Goal: Task Accomplishment & Management: Use online tool/utility

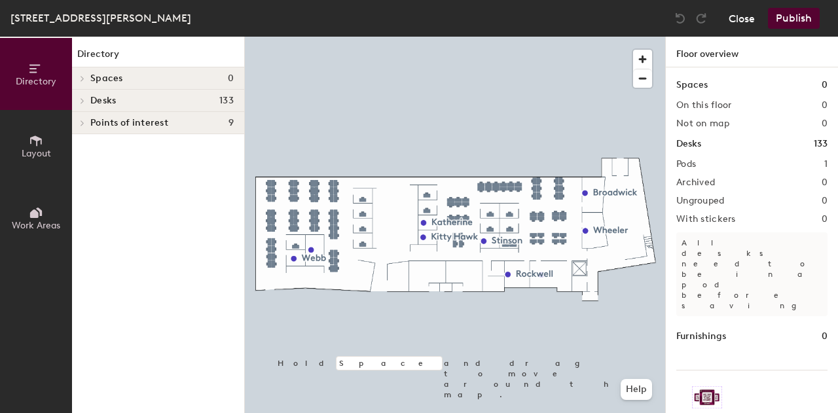
click at [750, 17] on button "Close" at bounding box center [741, 18] width 26 height 21
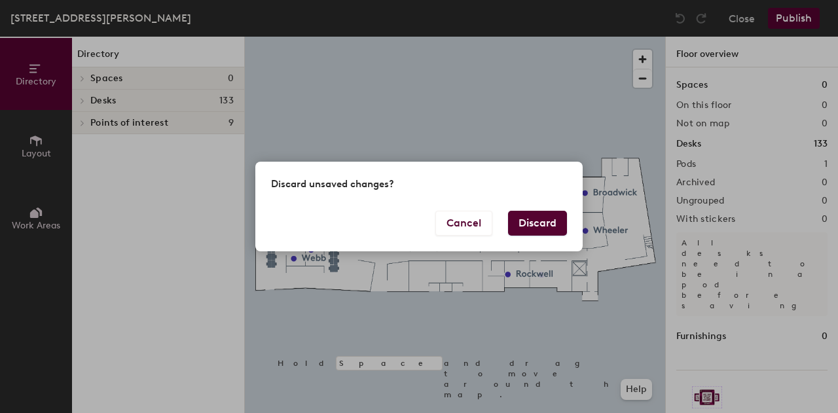
click at [531, 222] on button "Discard" at bounding box center [537, 223] width 59 height 25
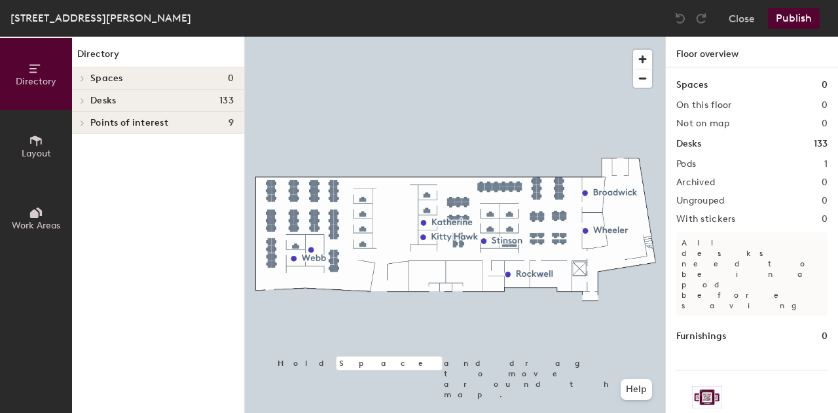
click at [712, 119] on h2 "Not on map" at bounding box center [702, 123] width 53 height 10
click at [505, 37] on div at bounding box center [455, 37] width 420 height 0
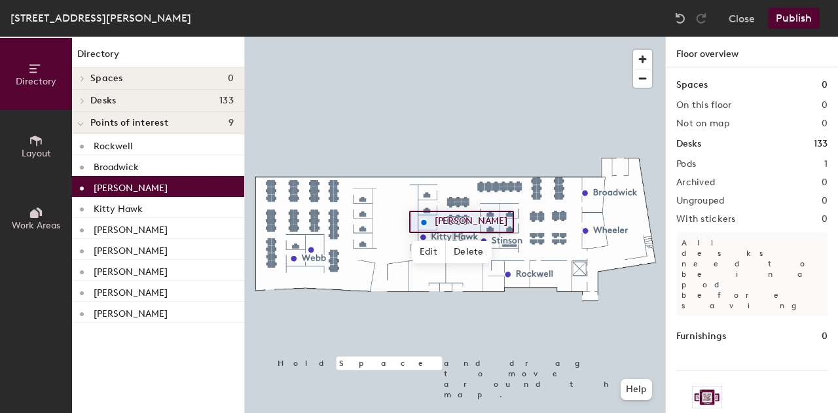
click at [47, 80] on span "Directory" at bounding box center [36, 81] width 41 height 11
click at [39, 136] on icon at bounding box center [36, 141] width 14 height 14
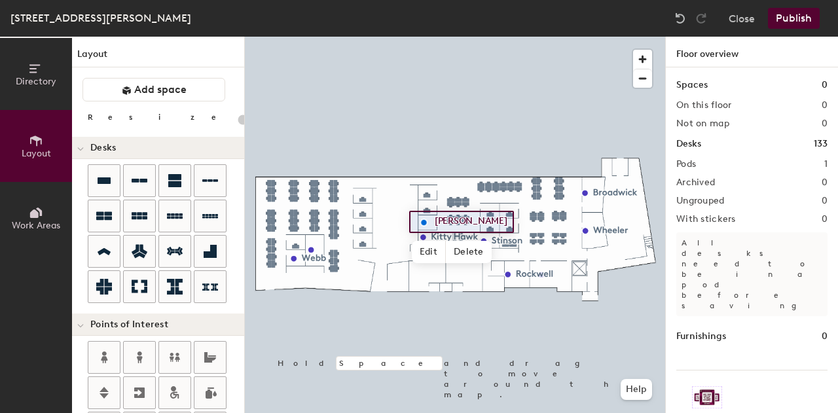
click at [43, 198] on button "Work Areas" at bounding box center [36, 218] width 72 height 72
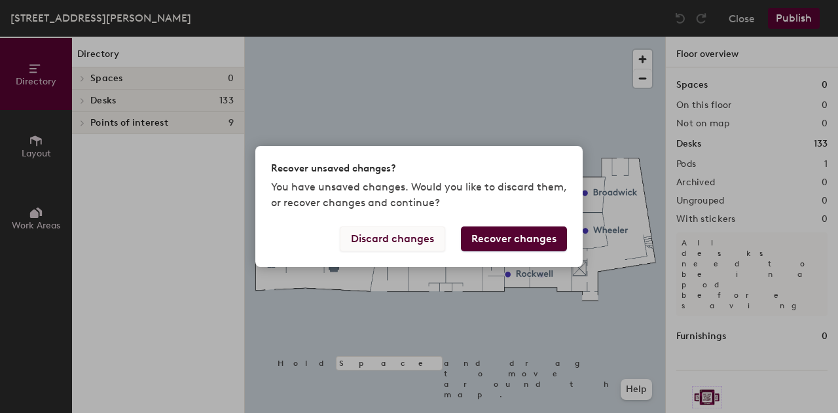
click at [425, 236] on button "Discard changes" at bounding box center [392, 238] width 105 height 25
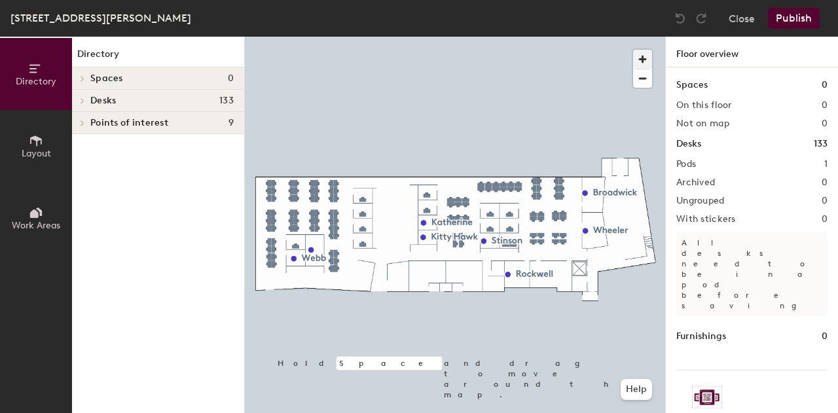
click at [639, 56] on span "button" at bounding box center [642, 59] width 19 height 19
click at [637, 52] on span "button" at bounding box center [642, 59] width 19 height 19
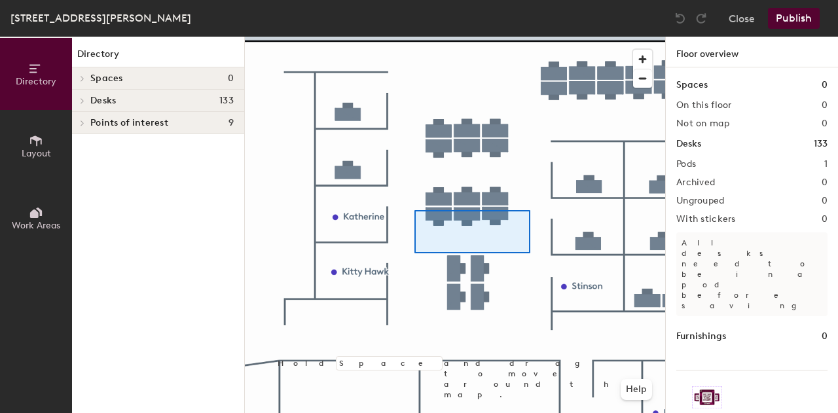
click at [415, 37] on div at bounding box center [455, 37] width 420 height 0
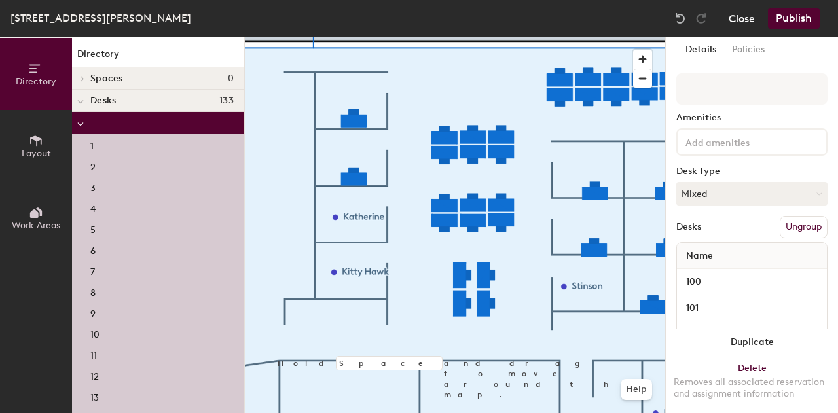
click at [732, 16] on button "Close" at bounding box center [741, 18] width 26 height 21
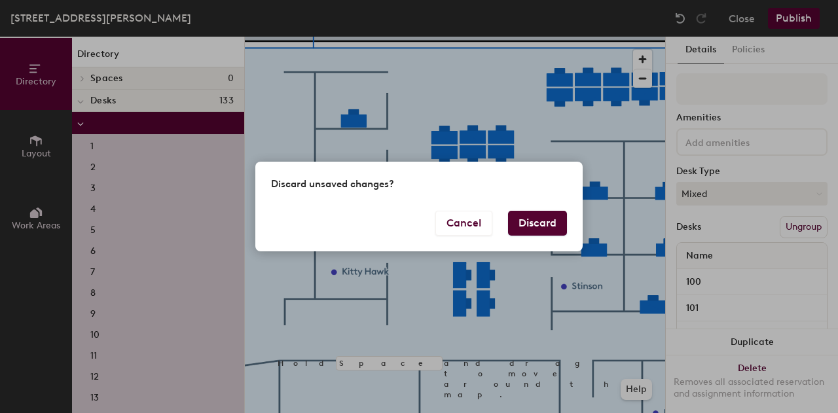
click at [547, 216] on button "Discard" at bounding box center [537, 223] width 59 height 25
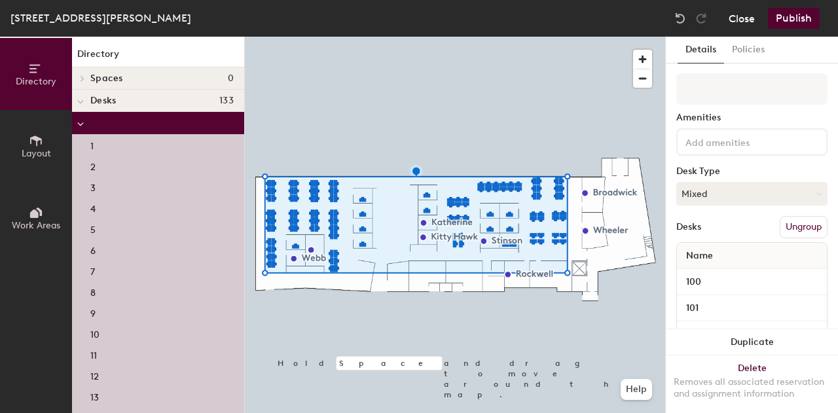
click at [747, 24] on button "Close" at bounding box center [741, 18] width 26 height 21
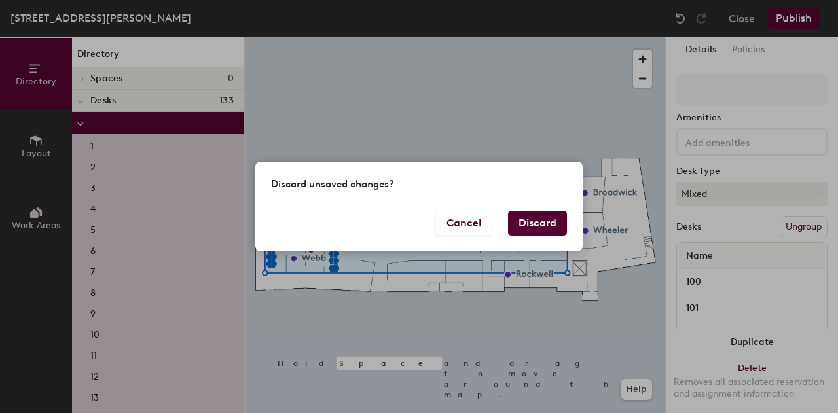
click at [546, 230] on button "Discard" at bounding box center [537, 223] width 59 height 25
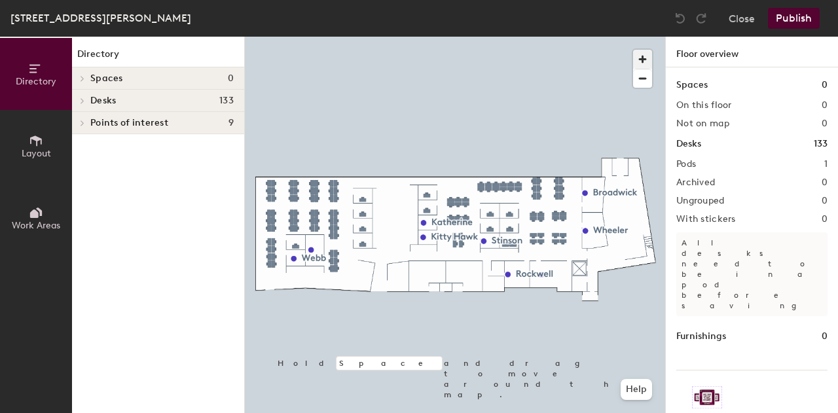
click at [645, 52] on span "button" at bounding box center [642, 59] width 19 height 19
click at [647, 51] on span "button" at bounding box center [642, 59] width 19 height 19
click at [647, 50] on span "button" at bounding box center [642, 59] width 19 height 19
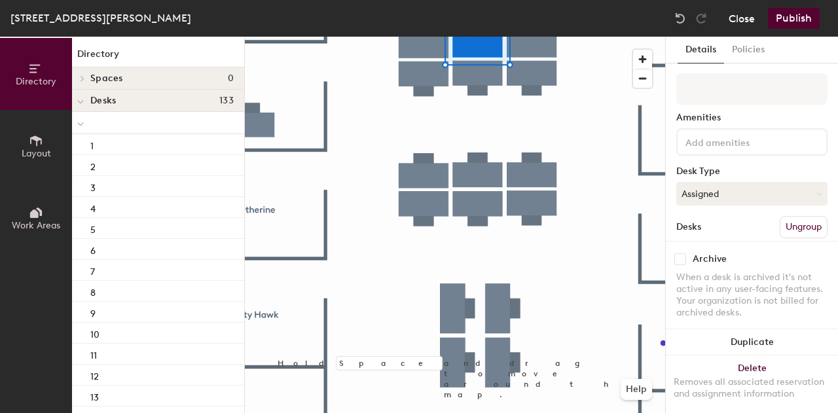
click at [734, 19] on button "Close" at bounding box center [741, 18] width 26 height 21
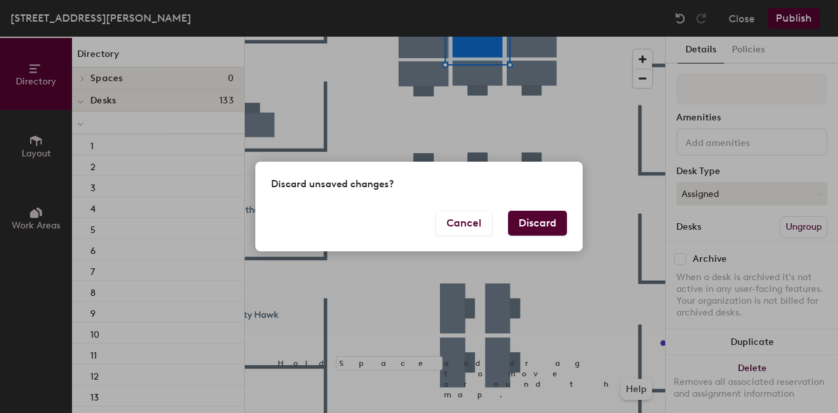
click at [530, 221] on button "Discard" at bounding box center [537, 223] width 59 height 25
